Goal: Find specific page/section: Find specific page/section

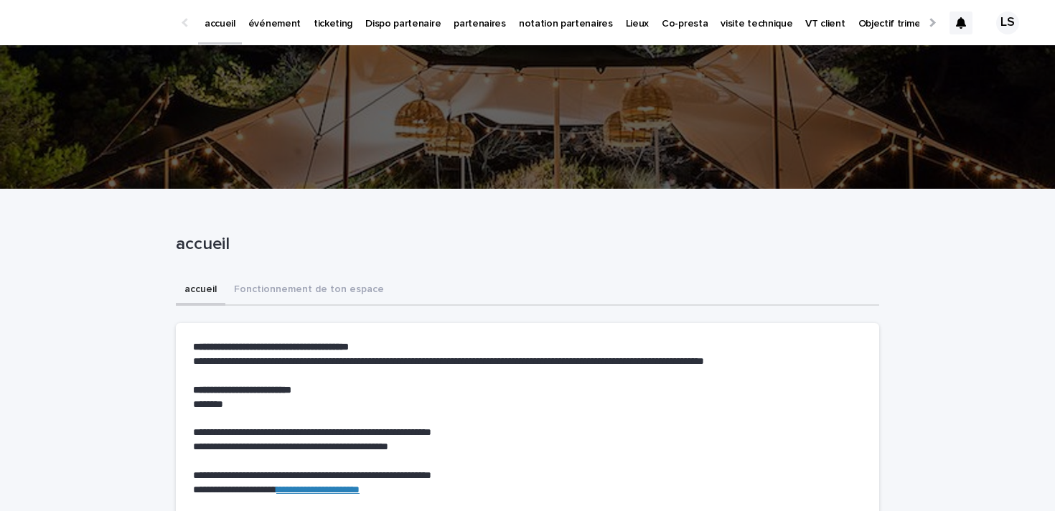
click at [332, 25] on p "ticketing" at bounding box center [333, 15] width 39 height 30
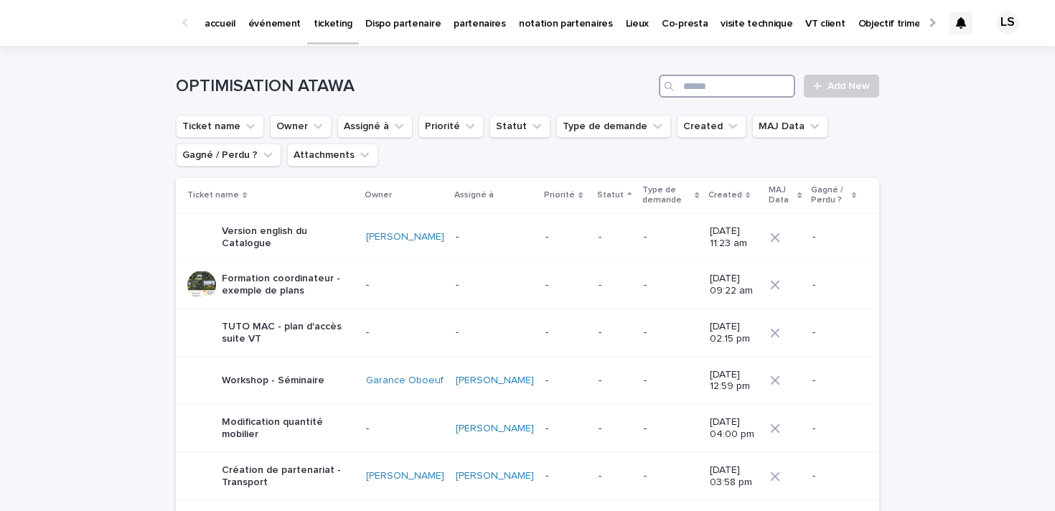
click at [737, 80] on input "Search" at bounding box center [727, 86] width 136 height 23
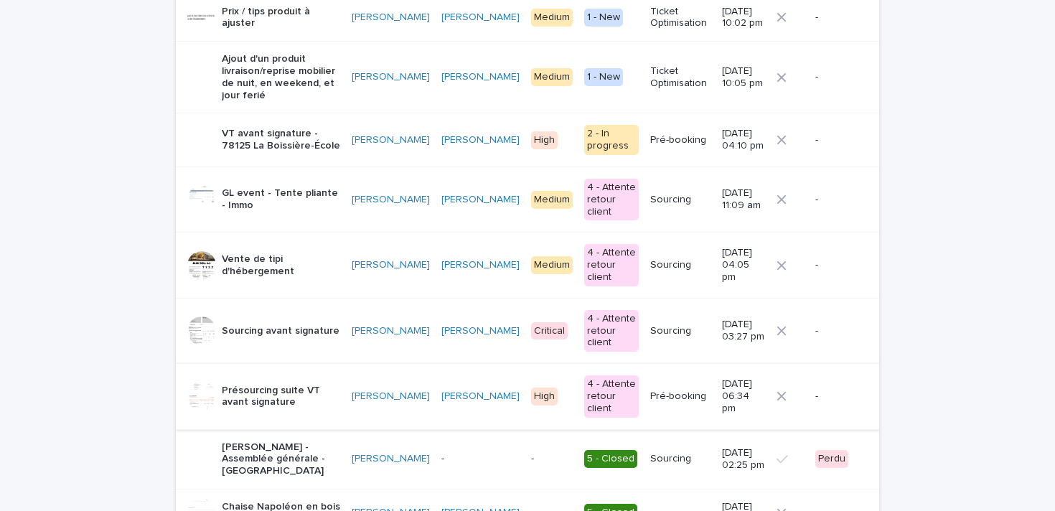
scroll to position [377, 0]
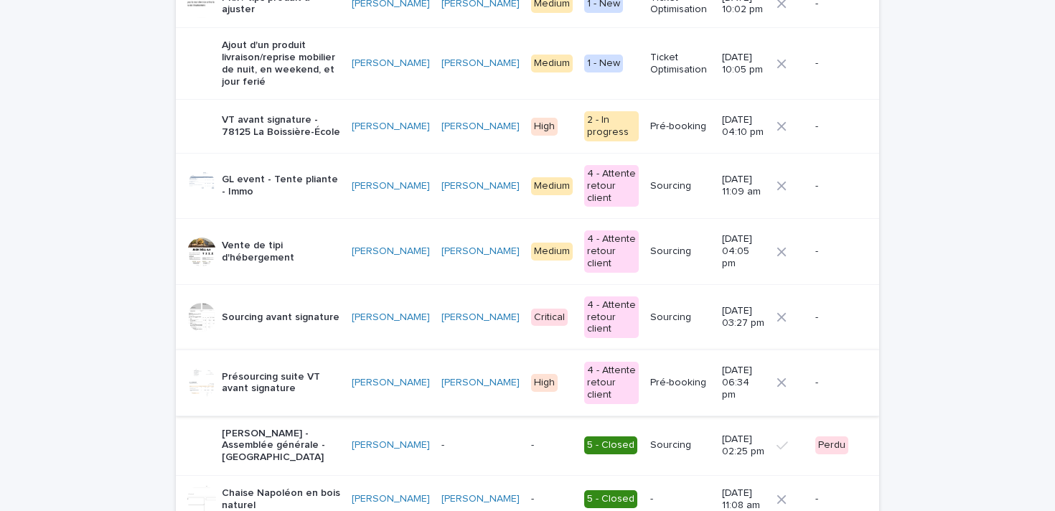
type input "***"
click at [326, 371] on p "Présourcing suite VT avant signature" at bounding box center [281, 383] width 118 height 24
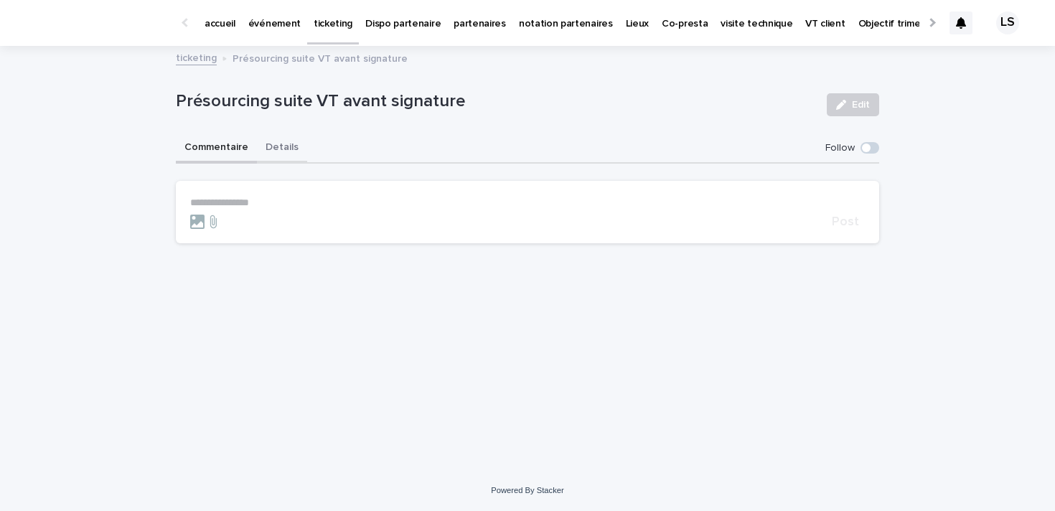
click at [289, 152] on button "Details" at bounding box center [282, 149] width 50 height 30
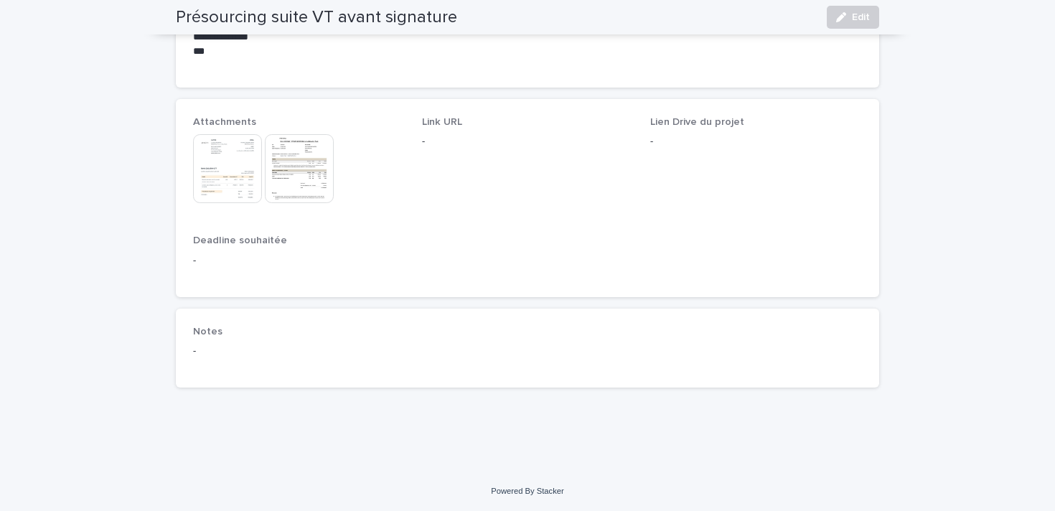
scroll to position [886, 0]
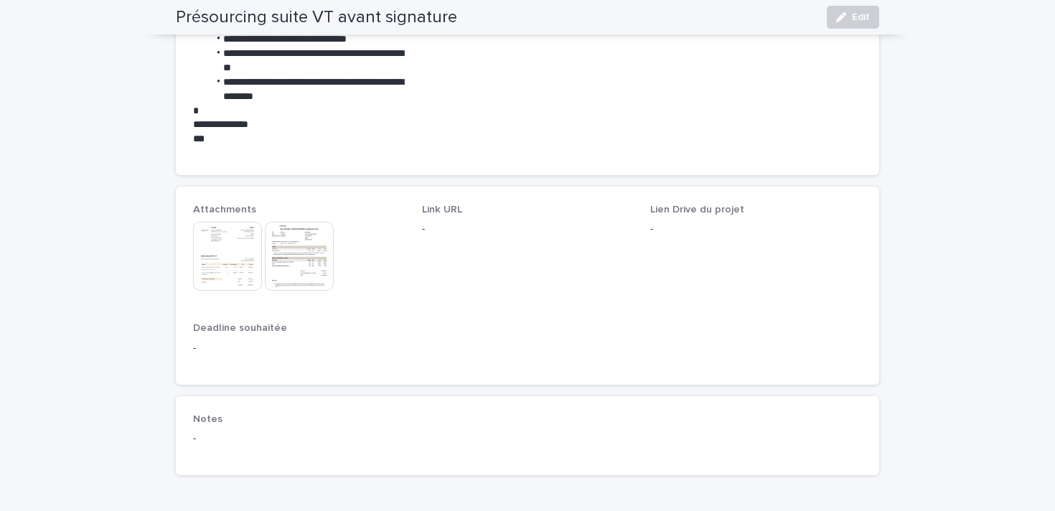
click at [230, 263] on img at bounding box center [227, 256] width 69 height 69
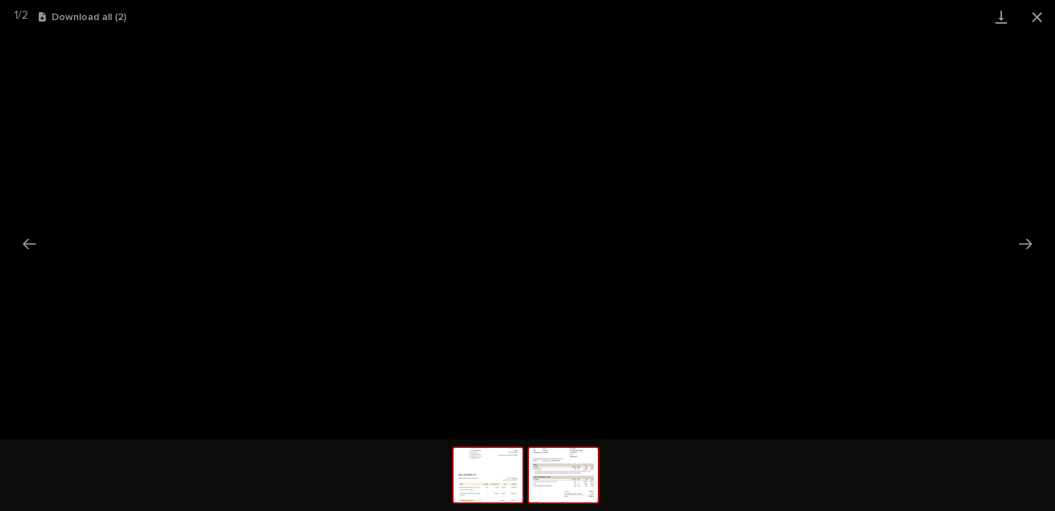
click at [563, 480] on img at bounding box center [563, 475] width 69 height 55
click at [22, 243] on button "Previous slide" at bounding box center [29, 244] width 30 height 28
